Goal: Task Accomplishment & Management: Manage account settings

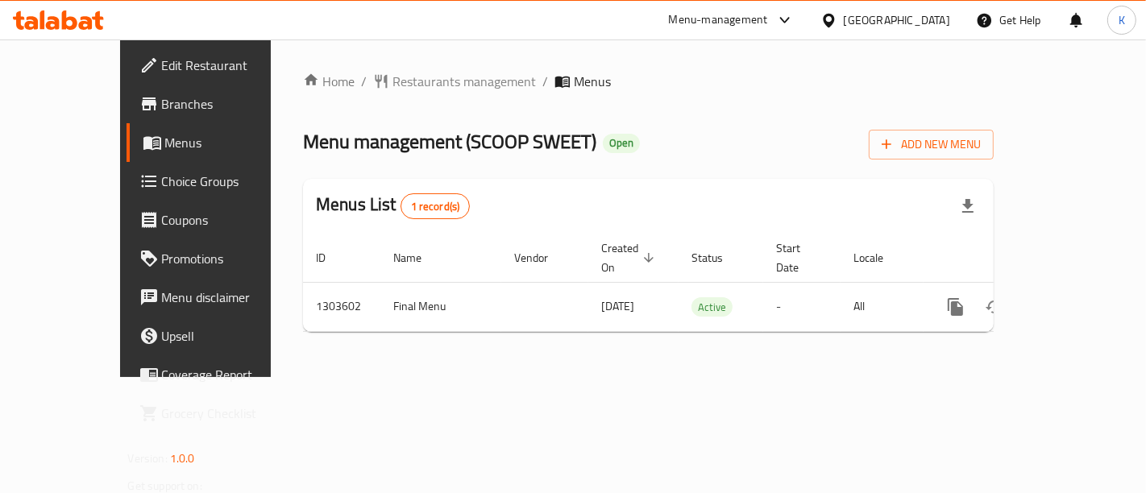
click at [737, 215] on div "Menus List 1 record(s)" at bounding box center [648, 206] width 691 height 55
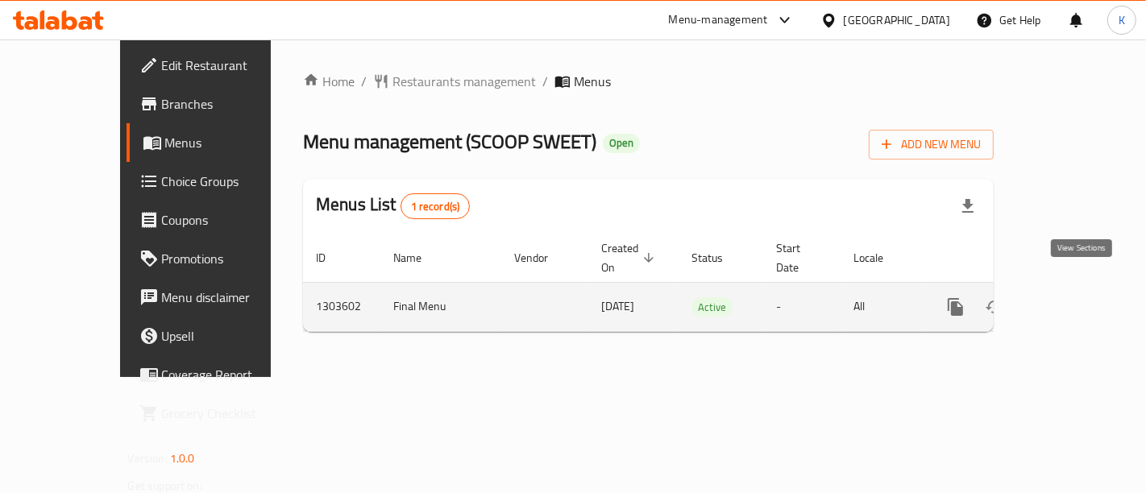
click at [1082, 297] on icon "enhanced table" at bounding box center [1071, 306] width 19 height 19
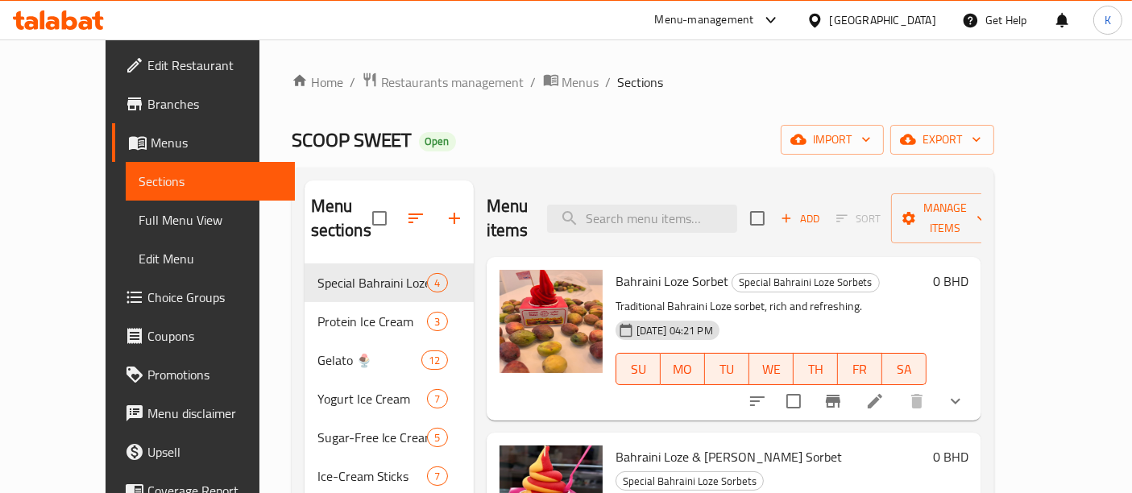
click at [631, 221] on div "Menu items Add Sort Manage items" at bounding box center [734, 219] width 495 height 77
click at [709, 222] on div "Menu items Add Sort Manage items" at bounding box center [734, 219] width 495 height 77
click at [683, 205] on input "search" at bounding box center [642, 219] width 190 height 28
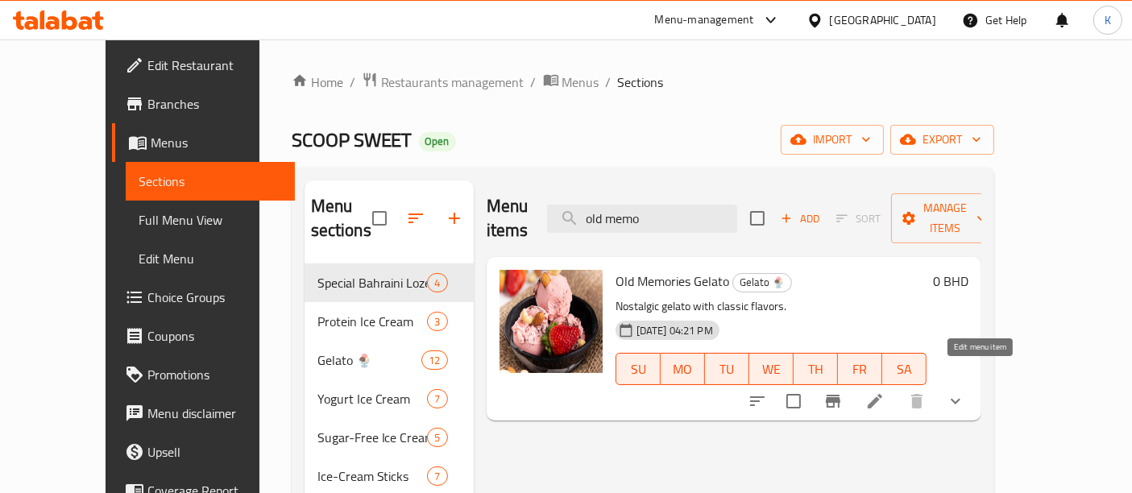
type input "old memo"
click at [885, 392] on icon at bounding box center [875, 401] width 19 height 19
